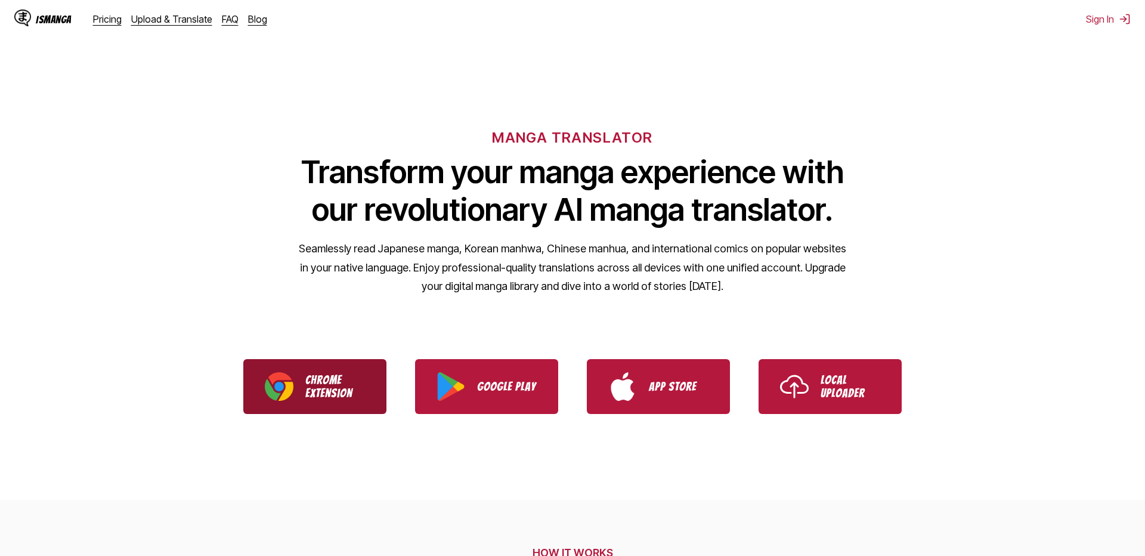
click at [327, 382] on p "Chrome Extension" at bounding box center [335, 386] width 60 height 26
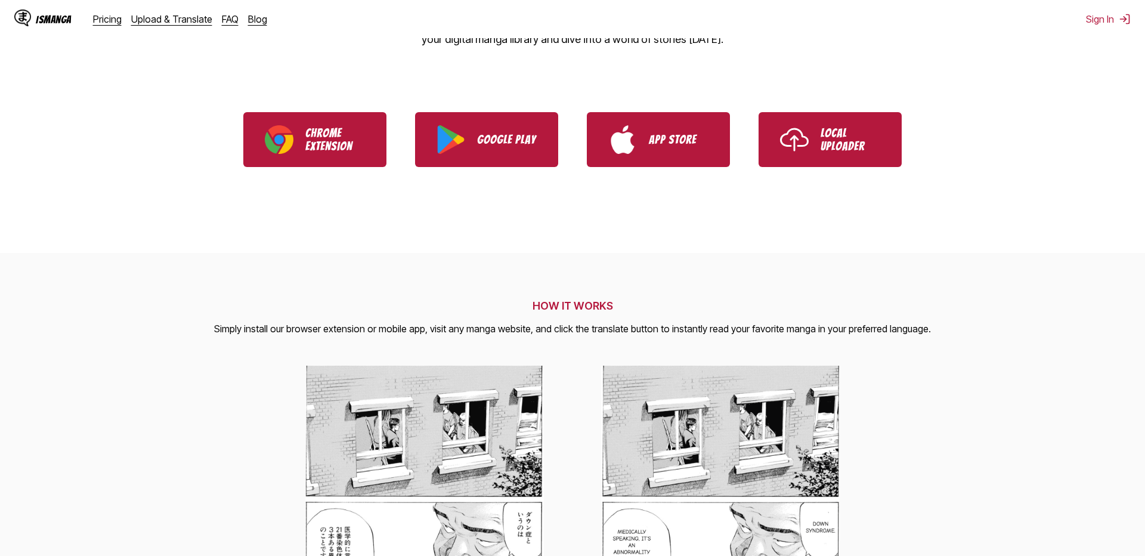
click at [823, 147] on p "Local Uploader" at bounding box center [851, 139] width 60 height 26
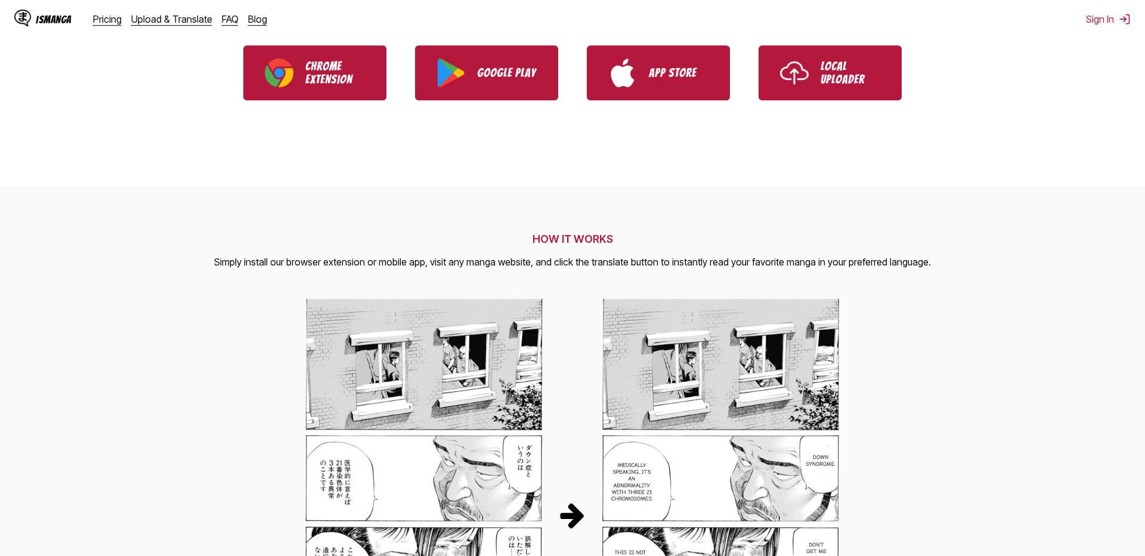
scroll to position [165, 0]
